Goal: Information Seeking & Learning: Learn about a topic

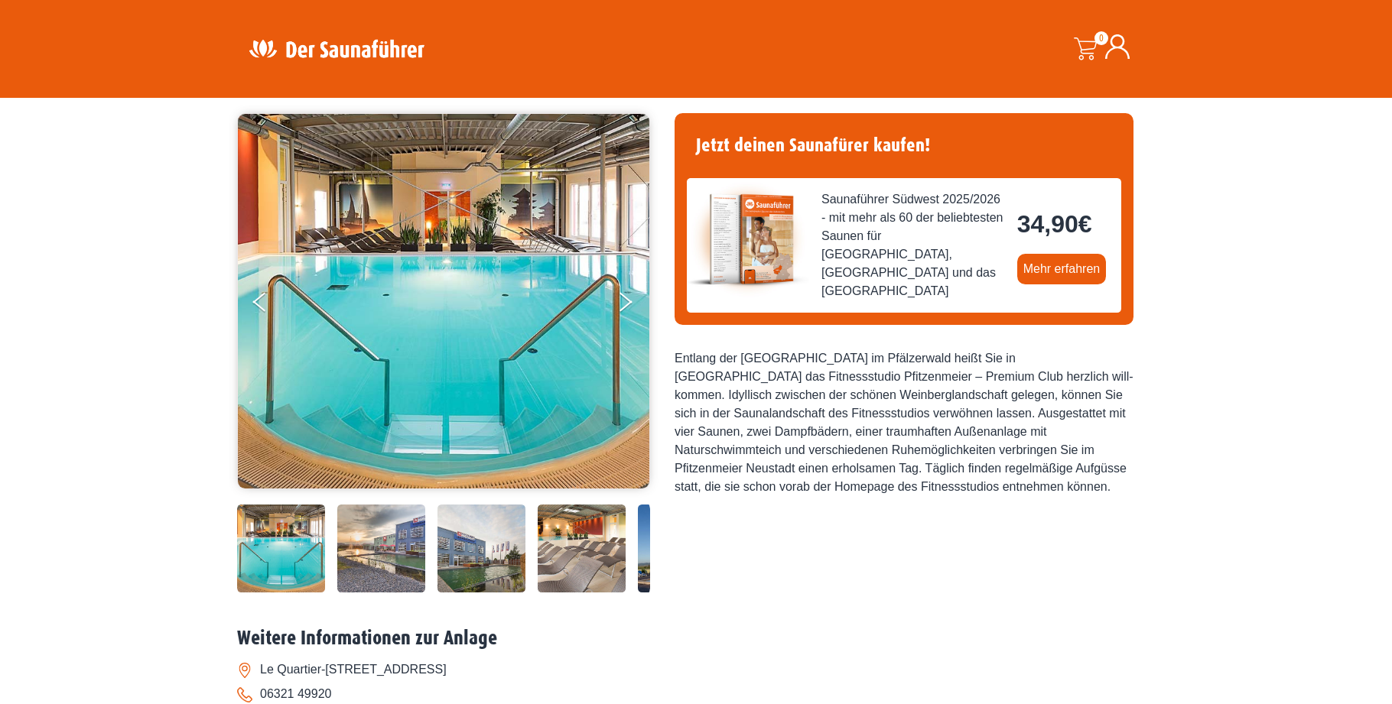
scroll to position [73, 0]
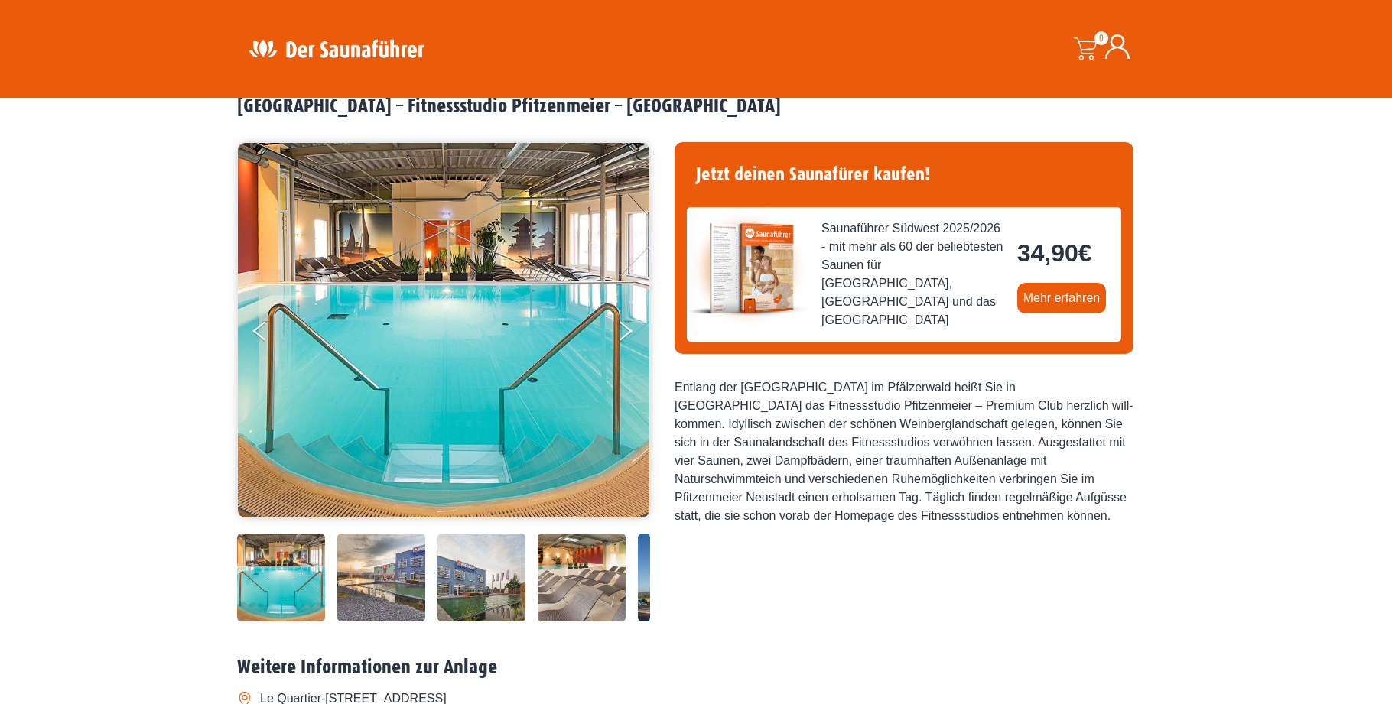
click at [381, 586] on img at bounding box center [381, 578] width 88 height 88
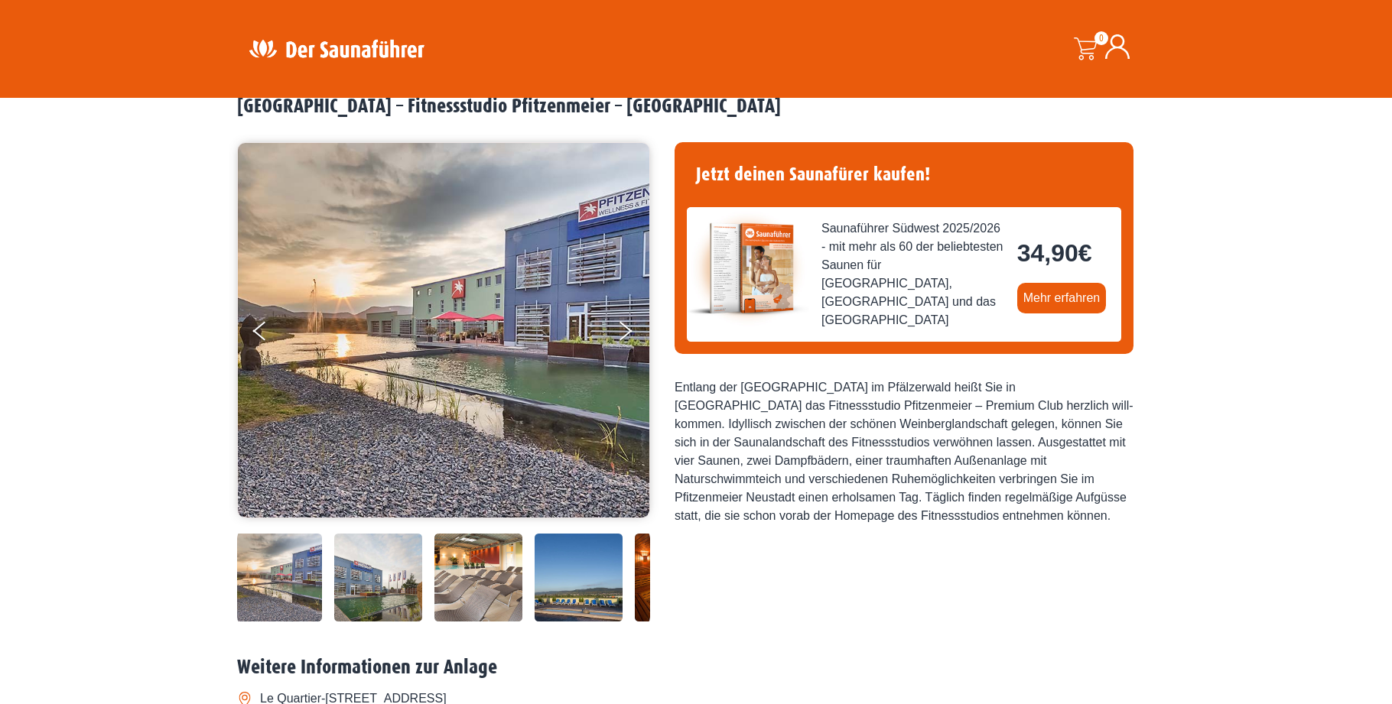
click at [490, 591] on img at bounding box center [478, 578] width 88 height 88
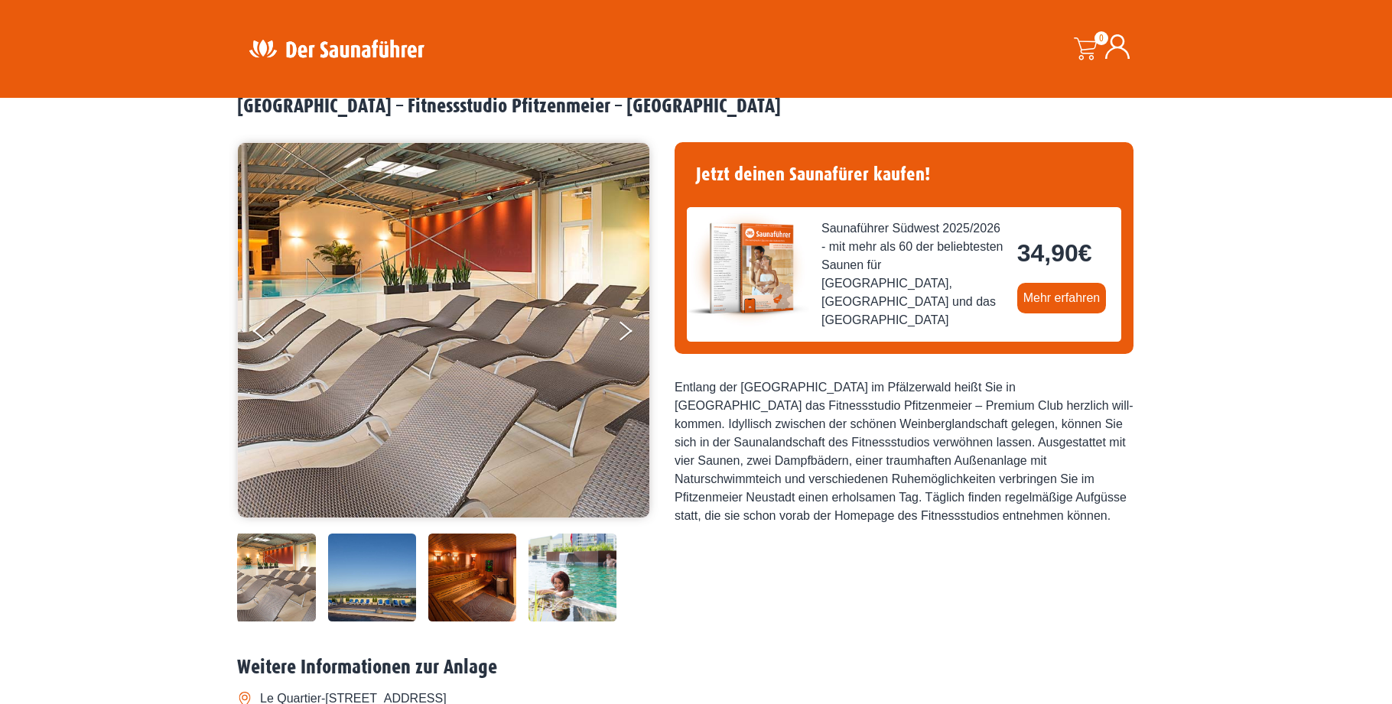
click at [376, 601] on img at bounding box center [372, 578] width 88 height 88
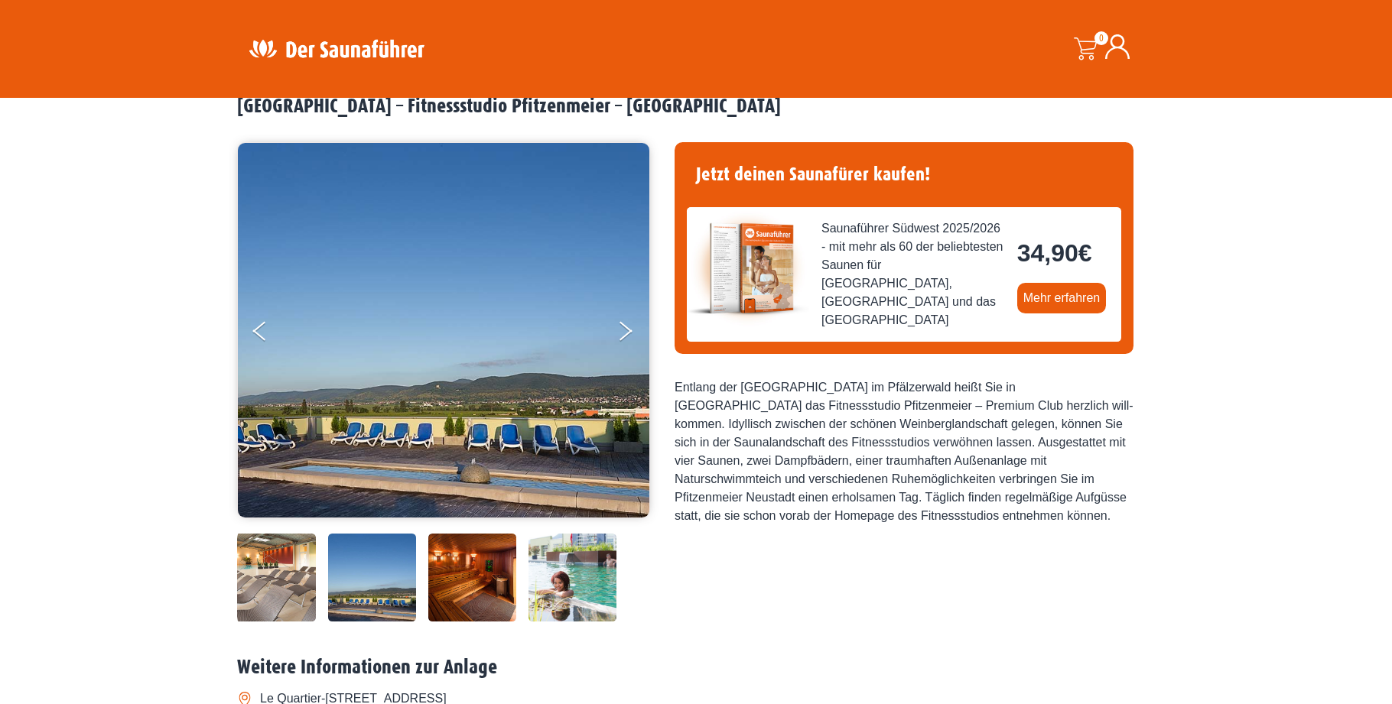
click at [478, 593] on img at bounding box center [472, 578] width 88 height 88
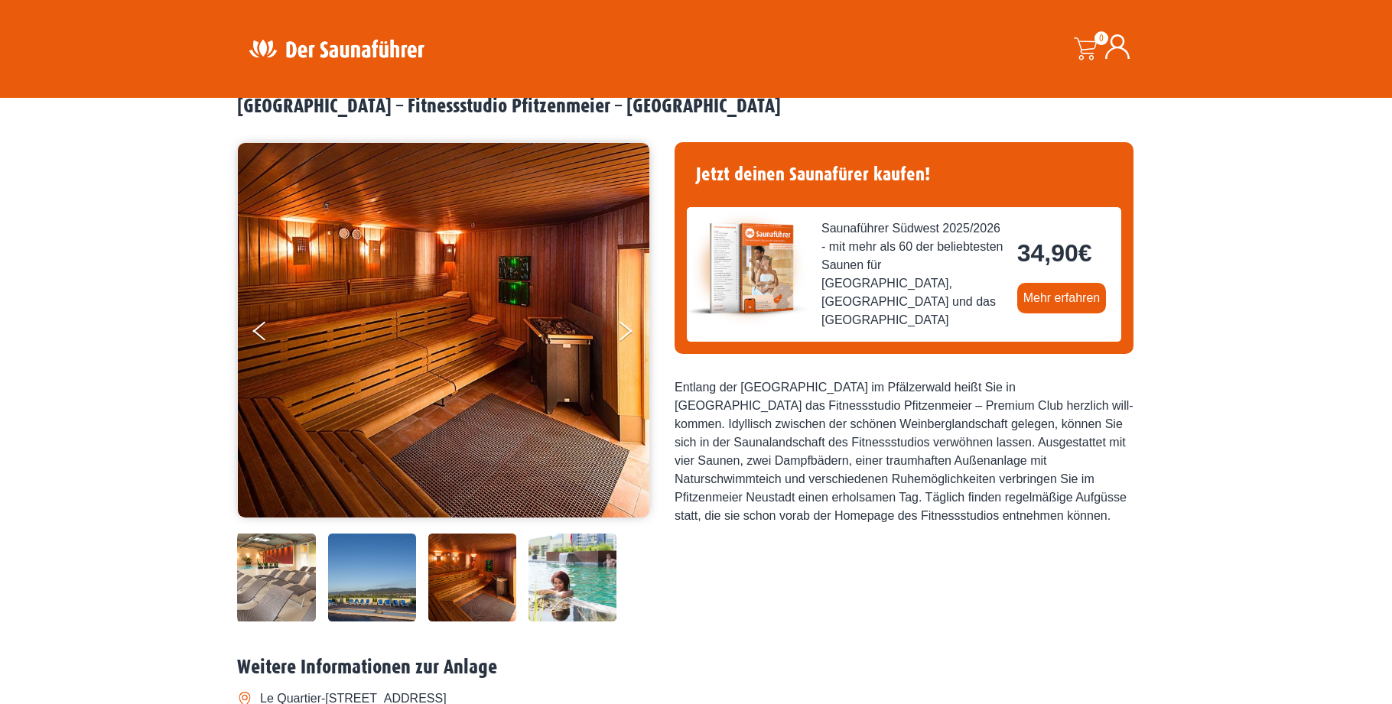
click at [554, 591] on img at bounding box center [573, 578] width 88 height 88
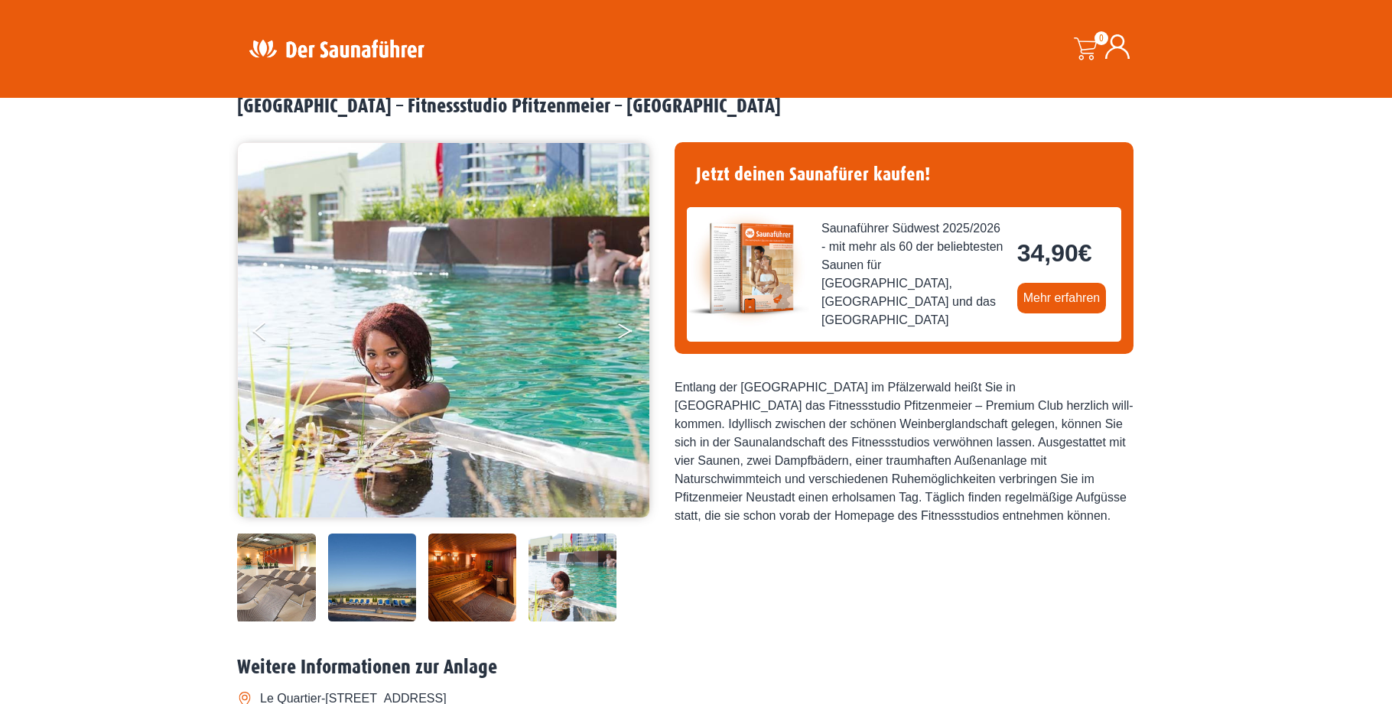
click at [633, 331] on button "Next" at bounding box center [636, 334] width 38 height 38
click at [630, 329] on button "Next" at bounding box center [636, 334] width 38 height 38
click at [261, 331] on button "Previous" at bounding box center [272, 334] width 38 height 38
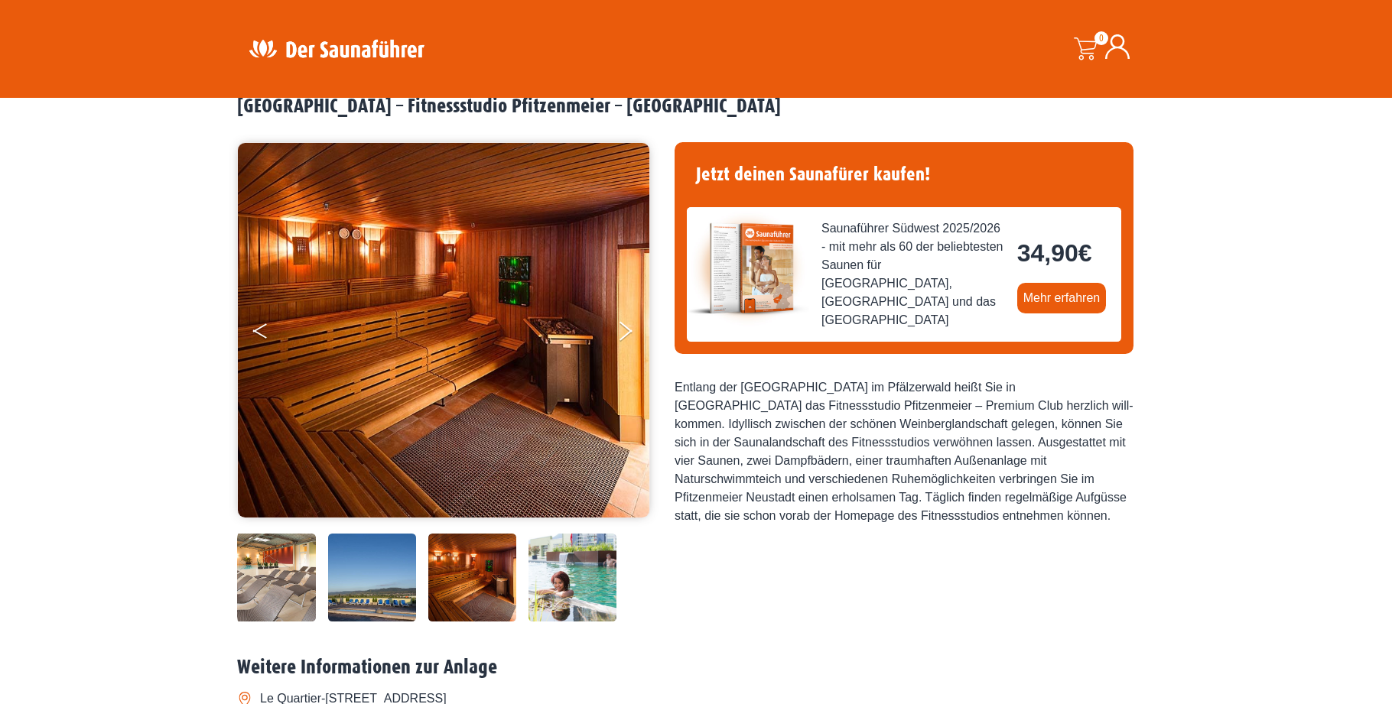
click at [261, 331] on button "Previous" at bounding box center [272, 334] width 38 height 38
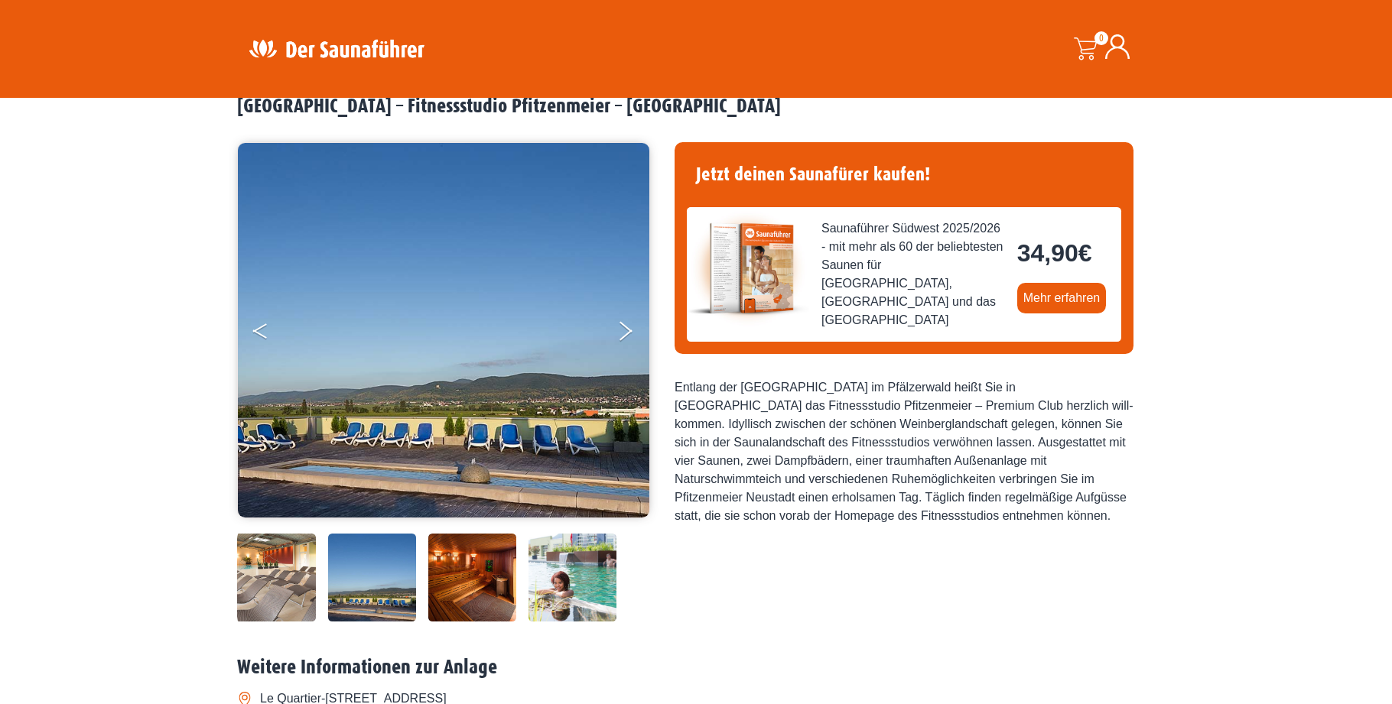
click at [261, 331] on button "Previous" at bounding box center [272, 334] width 38 height 38
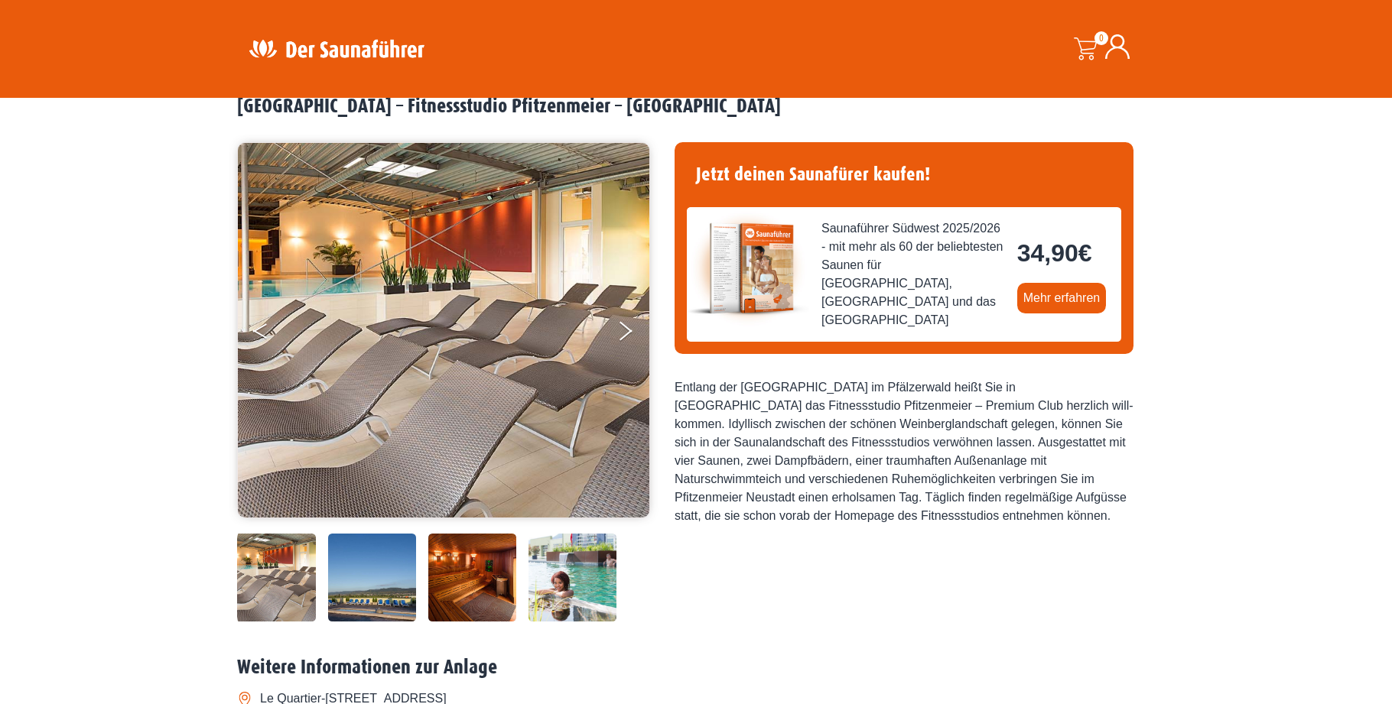
click at [261, 331] on button "Previous" at bounding box center [272, 334] width 38 height 38
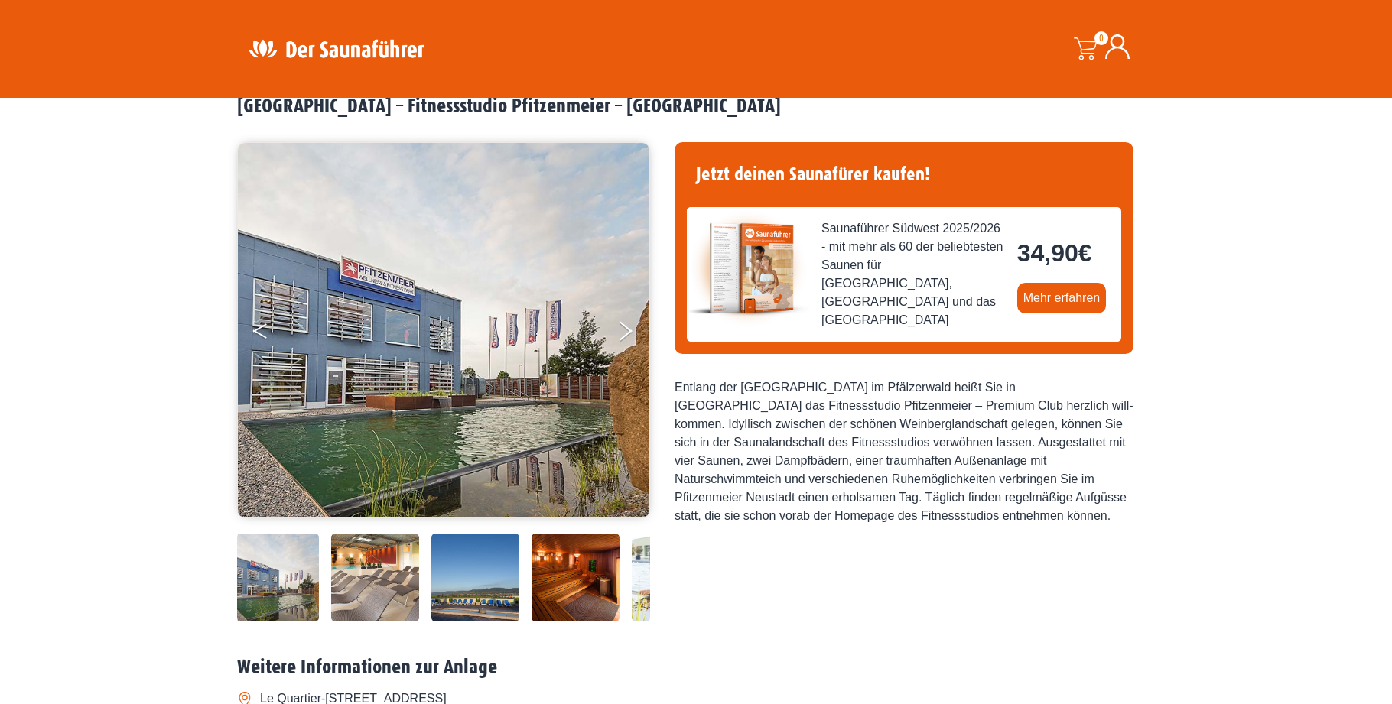
click at [261, 331] on button "Previous" at bounding box center [272, 334] width 38 height 38
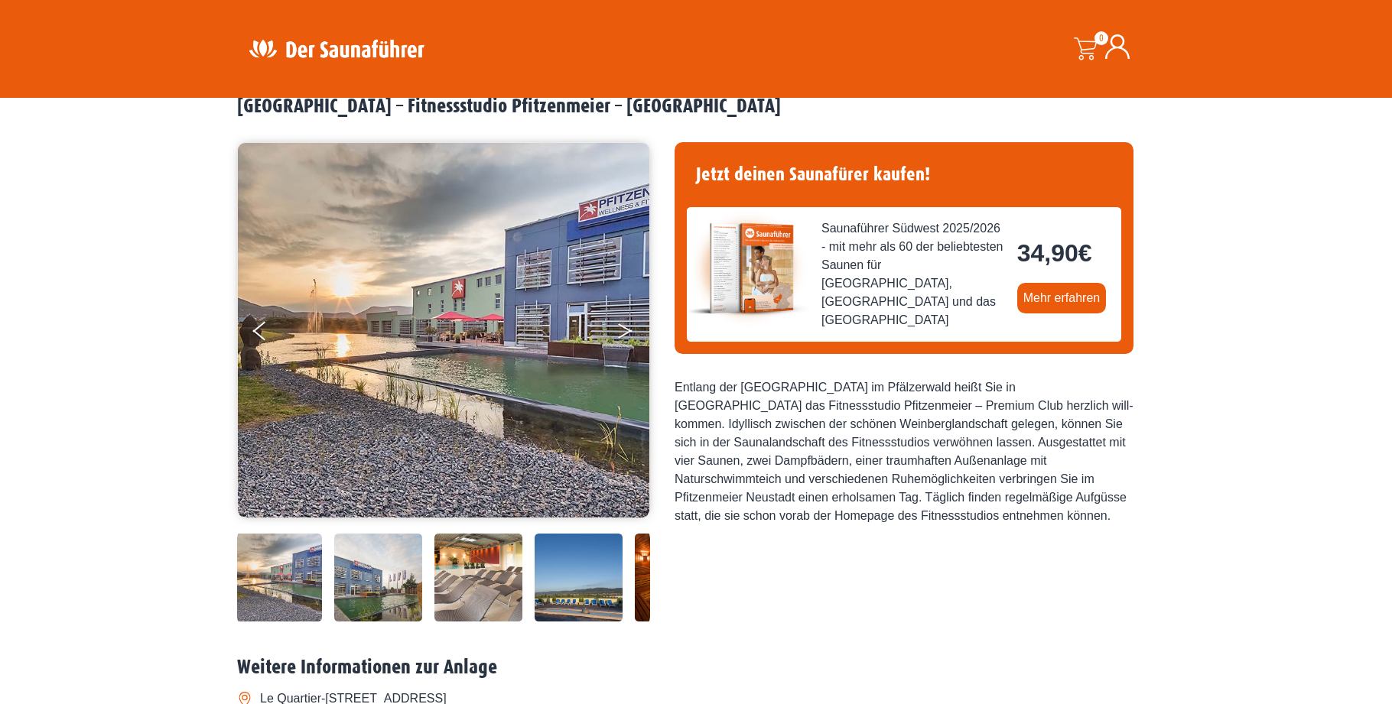
click at [625, 327] on icon "Next" at bounding box center [625, 328] width 14 height 9
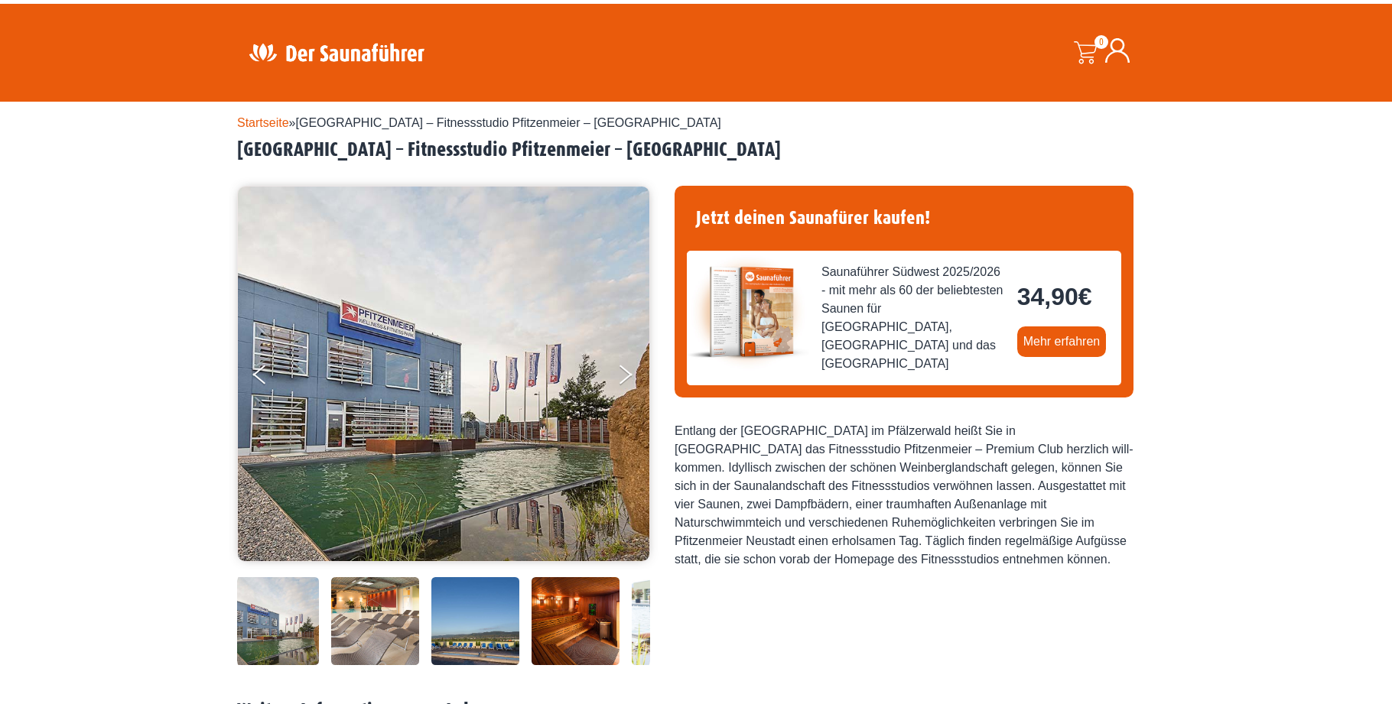
scroll to position [0, 0]
